Goal: Navigation & Orientation: Find specific page/section

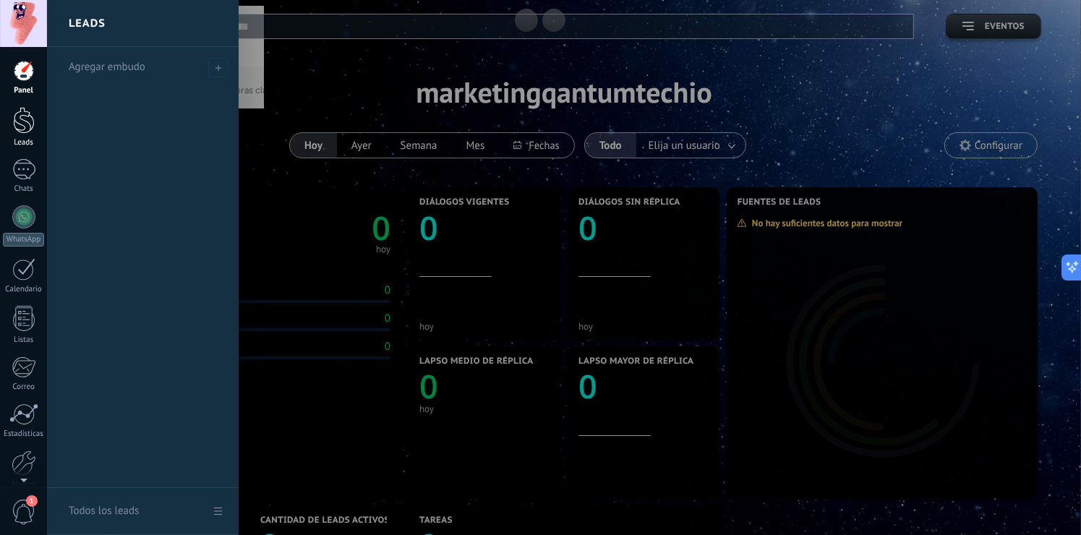
click at [30, 119] on div at bounding box center [24, 120] width 22 height 27
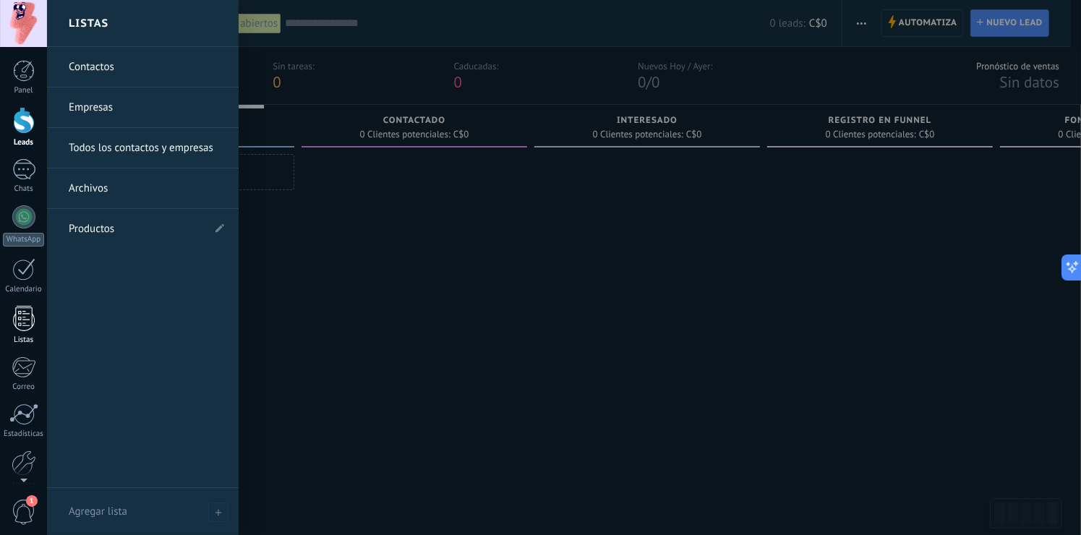
click at [30, 324] on div at bounding box center [24, 318] width 22 height 25
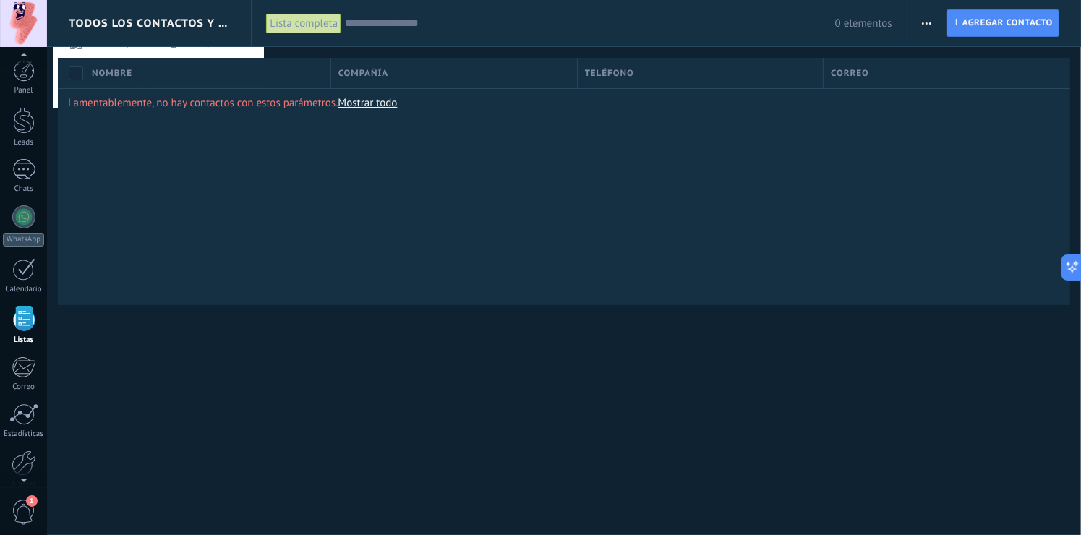
scroll to position [37, 0]
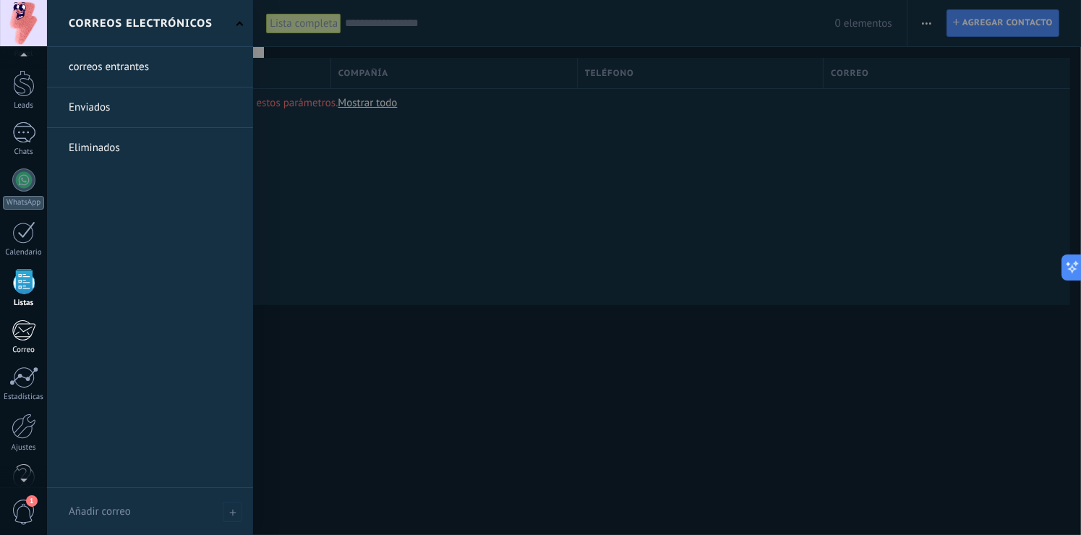
click at [25, 338] on div at bounding box center [24, 331] width 24 height 22
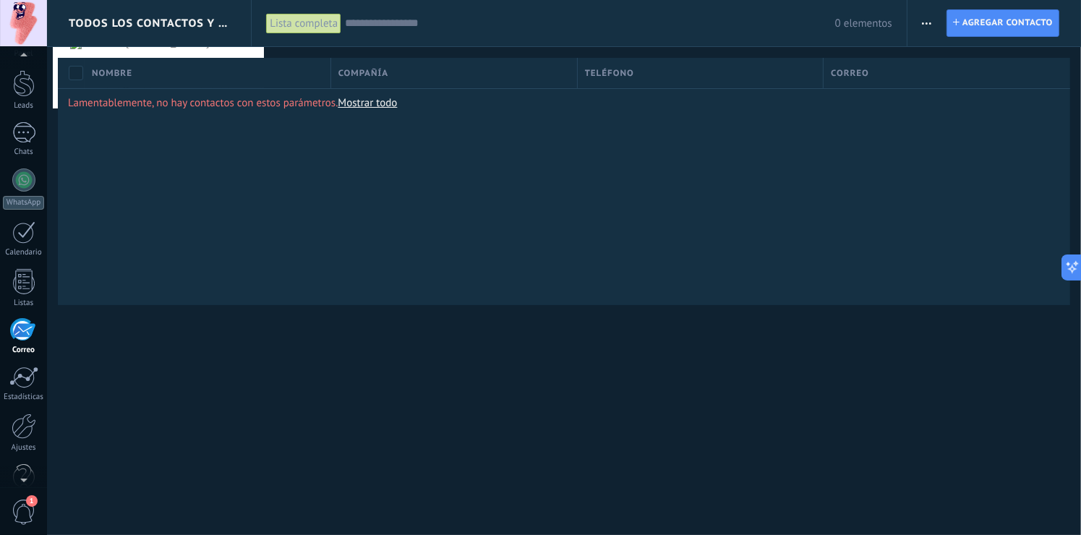
scroll to position [66, 0]
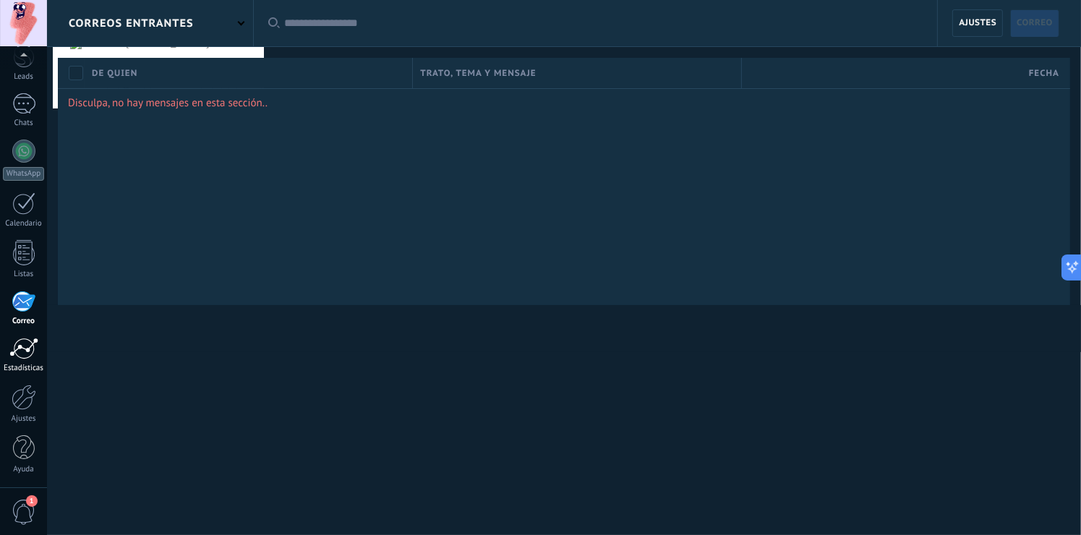
click at [22, 359] on link "Estadísticas" at bounding box center [23, 355] width 47 height 35
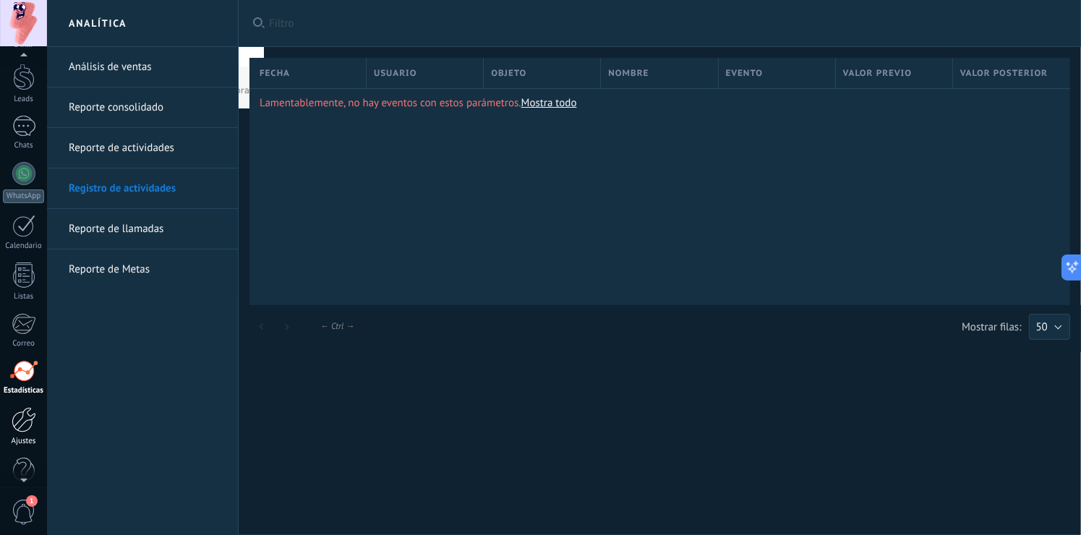
scroll to position [66, 0]
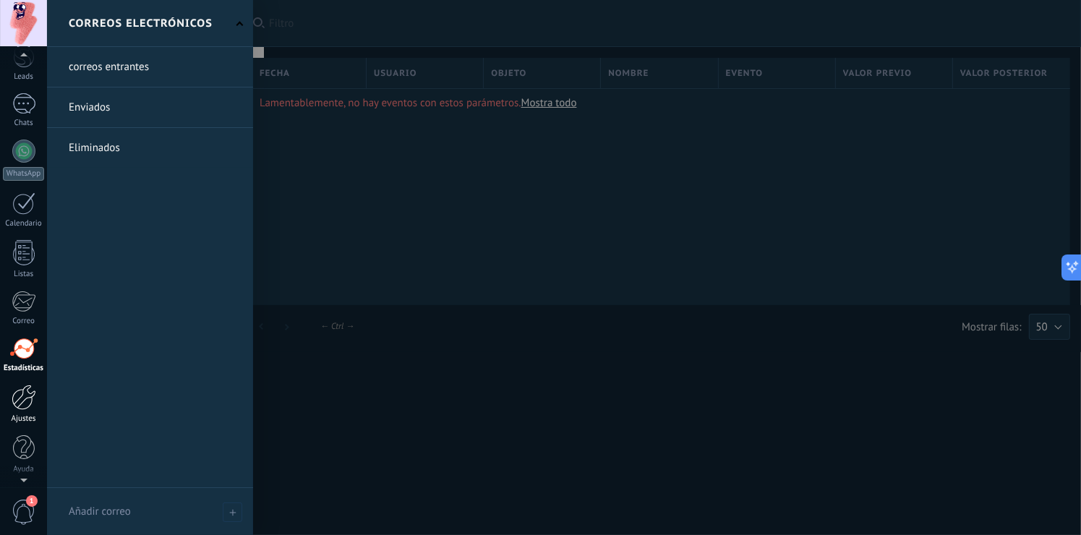
click at [32, 388] on div at bounding box center [24, 397] width 25 height 25
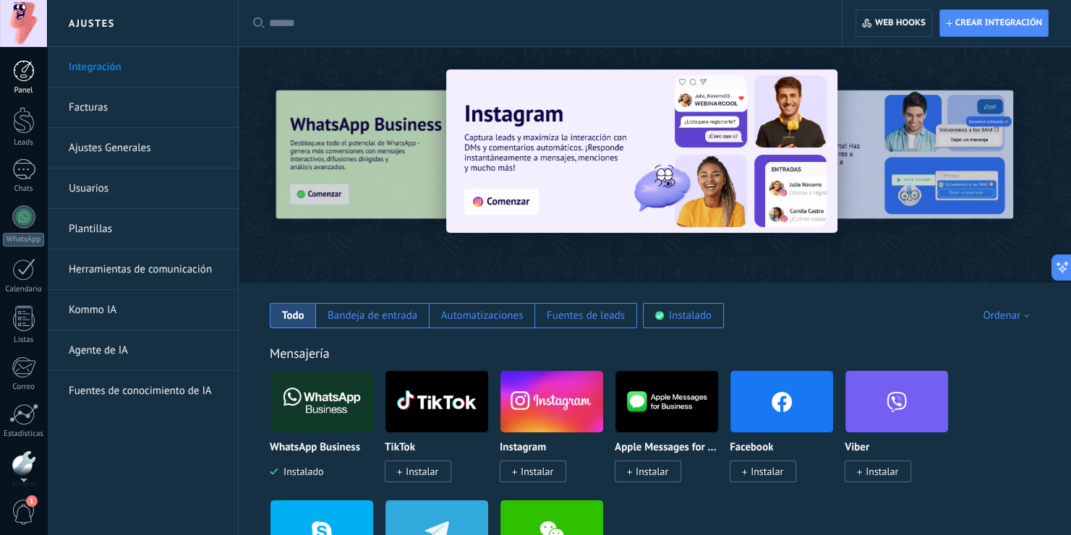
click at [25, 70] on div at bounding box center [24, 71] width 22 height 22
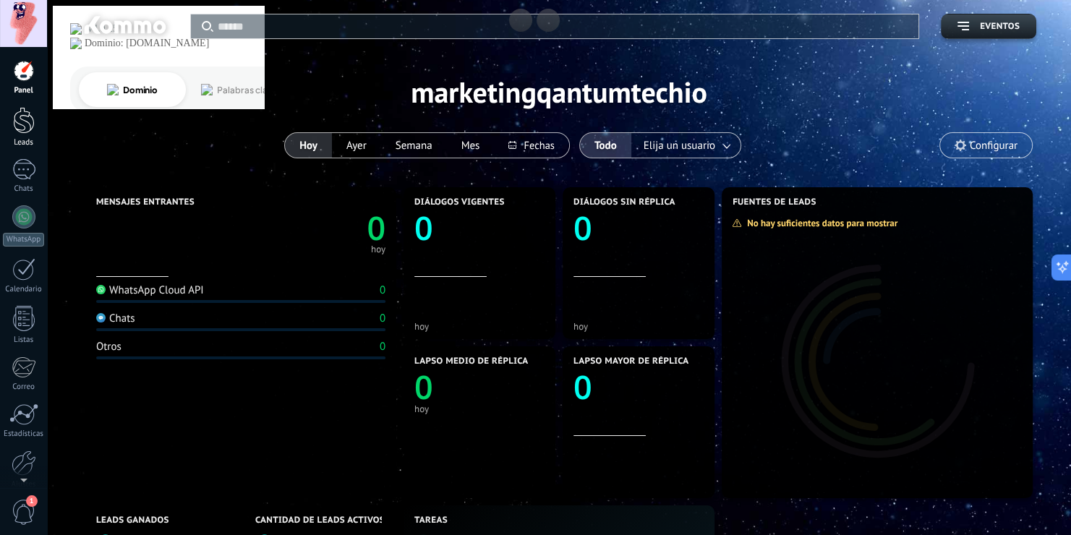
click at [12, 109] on link "Leads" at bounding box center [23, 127] width 47 height 40
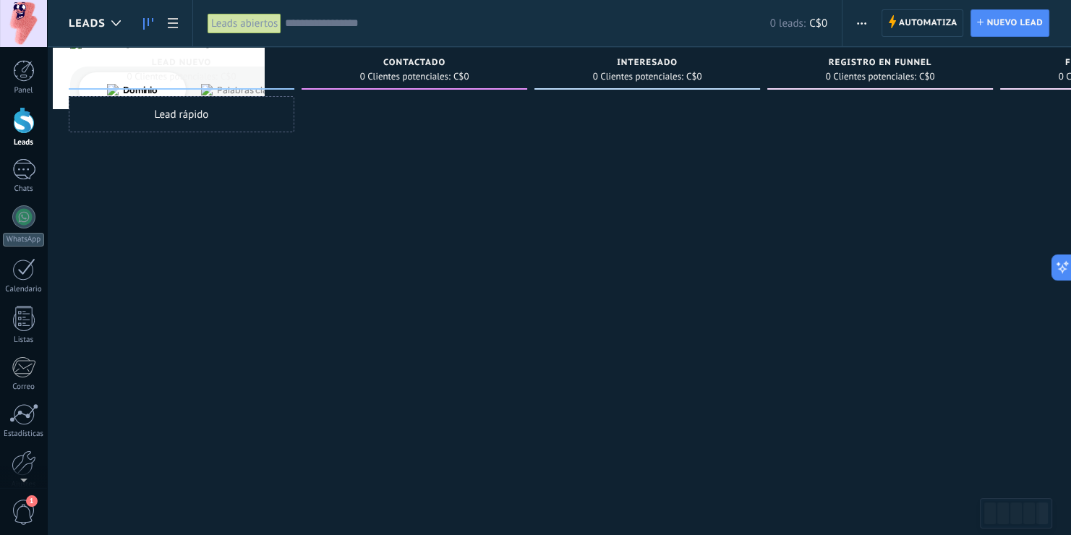
click at [12, 150] on div "Panel Leads Chats WhatsApp Clientes" at bounding box center [23, 307] width 47 height 495
click at [21, 168] on div at bounding box center [23, 169] width 23 height 21
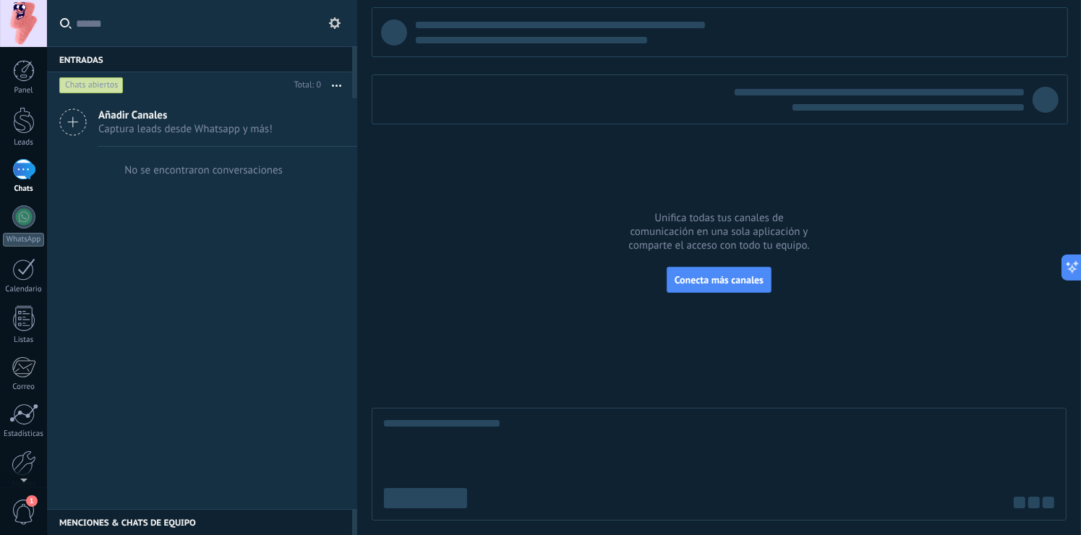
click at [72, 135] on icon at bounding box center [72, 121] width 27 height 27
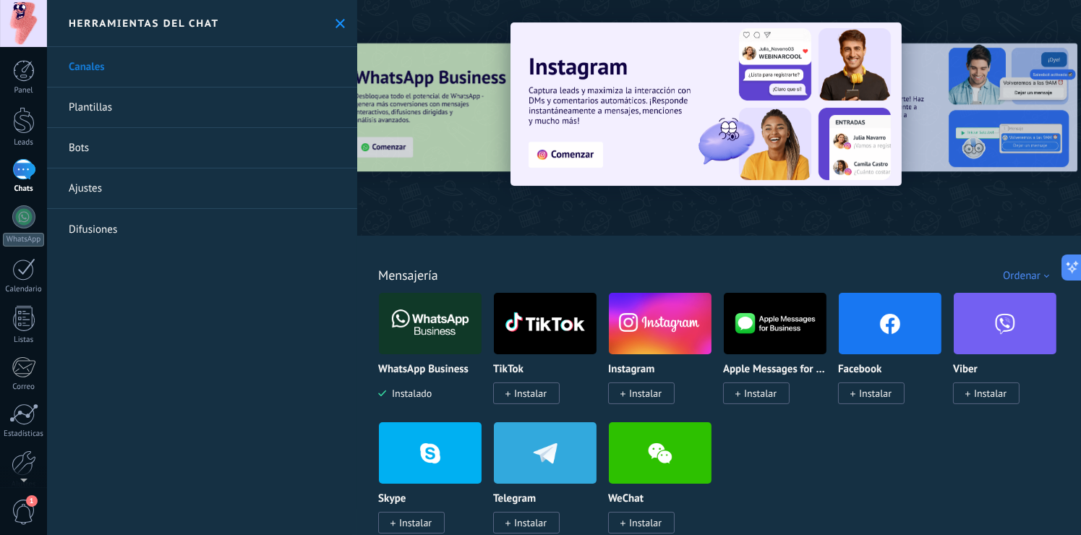
click at [199, 116] on link "Plantillas" at bounding box center [202, 107] width 310 height 40
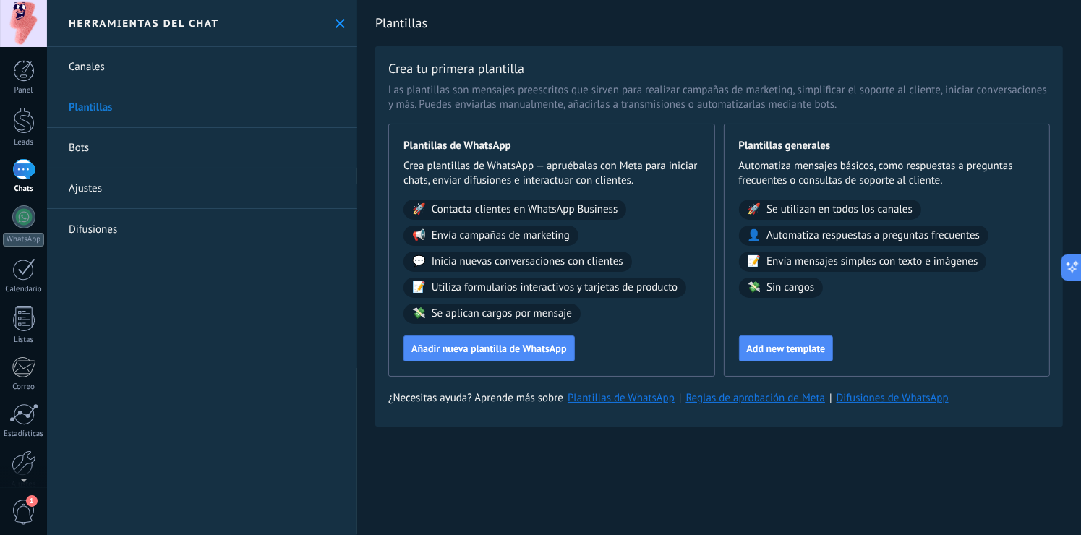
click at [171, 130] on link "Bots" at bounding box center [202, 148] width 310 height 40
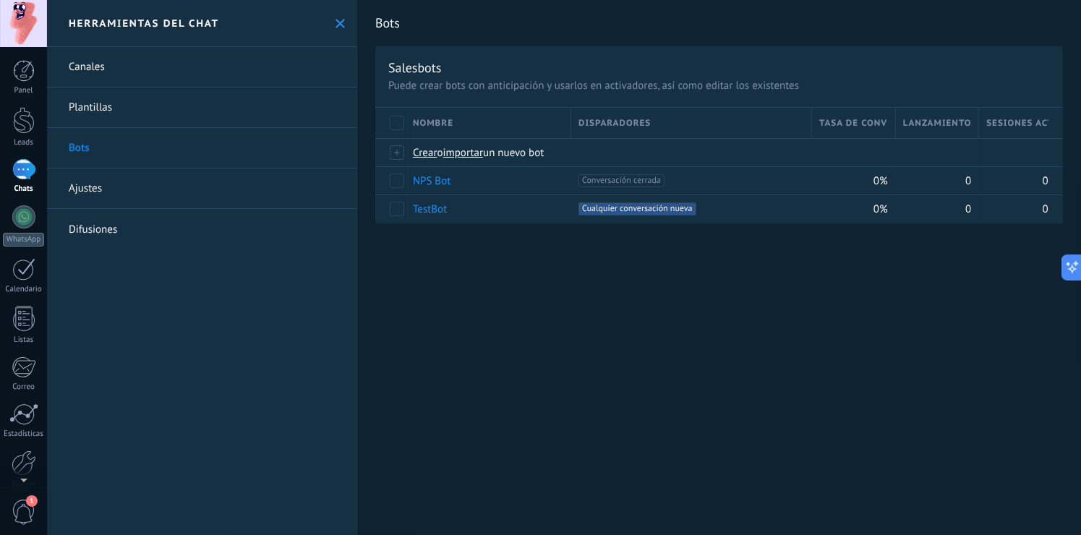
click at [23, 252] on div "Panel Leads Chats WhatsApp Clientes" at bounding box center [23, 307] width 47 height 495
click at [26, 266] on div at bounding box center [23, 269] width 23 height 22
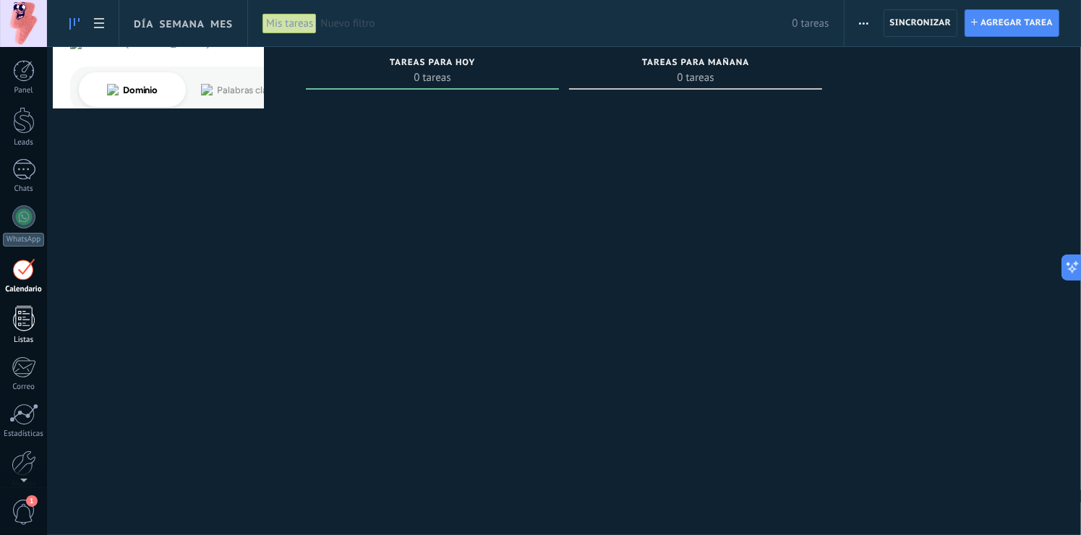
click at [26, 313] on div at bounding box center [24, 318] width 22 height 25
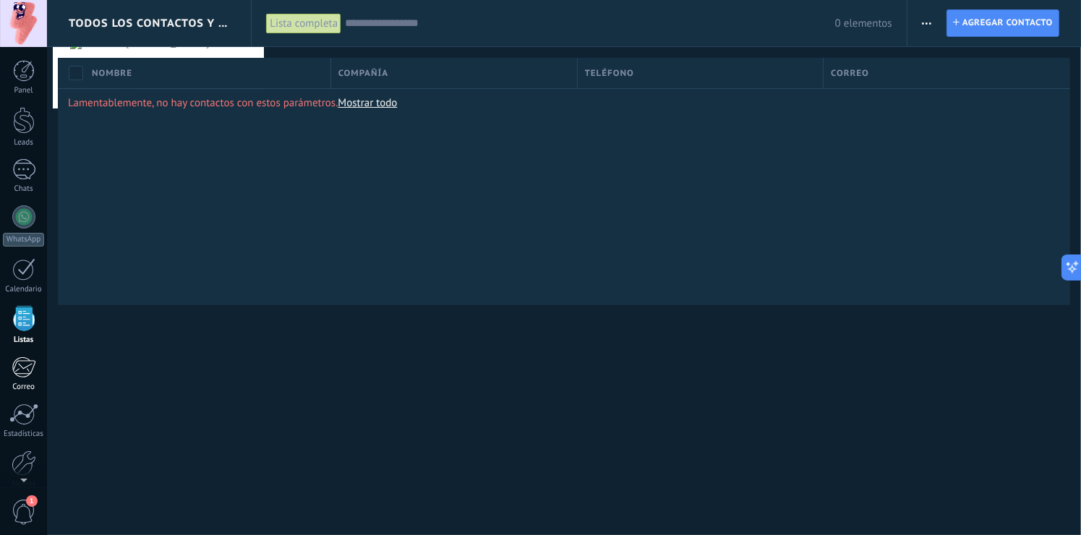
click at [22, 359] on div at bounding box center [24, 367] width 24 height 22
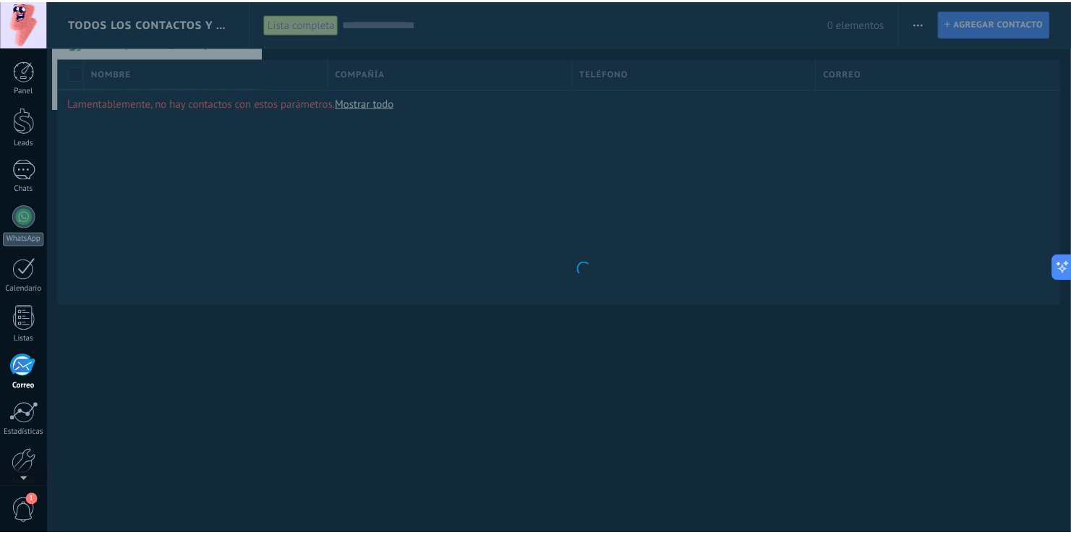
scroll to position [66, 0]
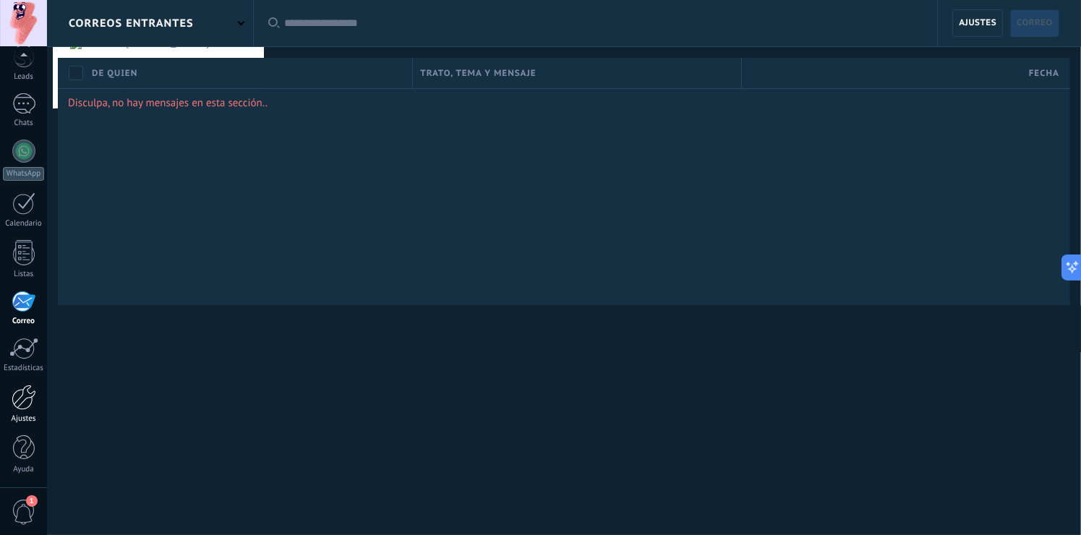
click at [20, 408] on div at bounding box center [24, 397] width 25 height 25
